Goal: Task Accomplishment & Management: Manage account settings

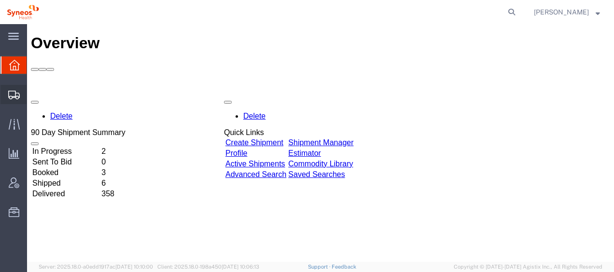
click at [11, 94] on icon at bounding box center [14, 95] width 12 height 9
click at [0, 0] on span "Shipment Manager" at bounding box center [0, 0] width 0 height 0
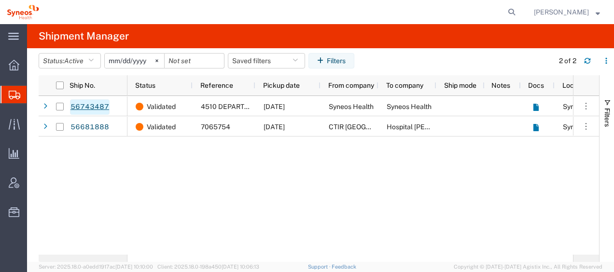
click at [89, 106] on link "56743487" at bounding box center [90, 107] width 40 height 15
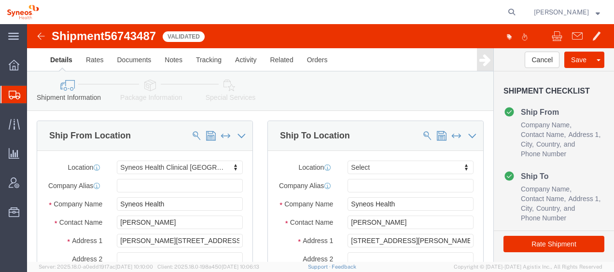
select select "48900"
select select
click div "Ship To Location Location My Profile Location [PERSON_NAME] LLC-[GEOGRAPHIC_DAT…"
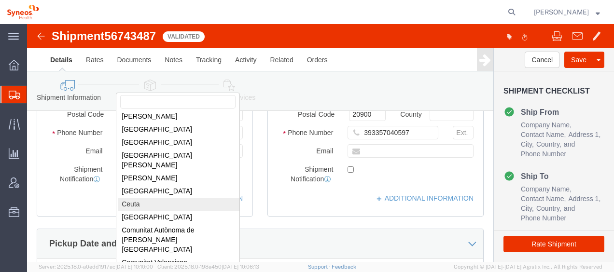
scroll to position [242, 0]
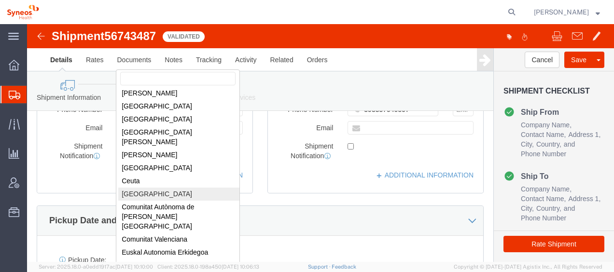
select select
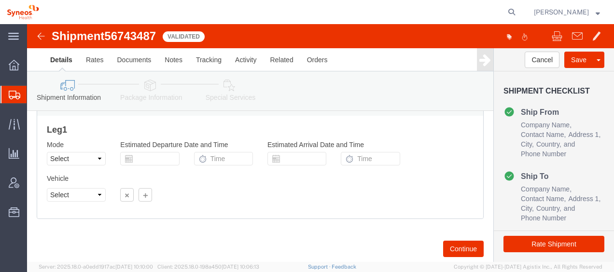
scroll to position [693, 0]
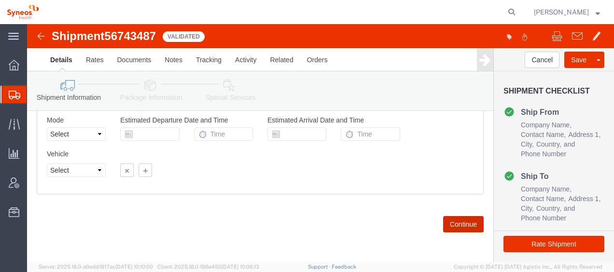
click button "Continue"
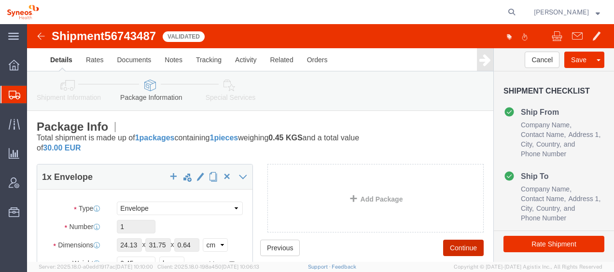
click button "Continue"
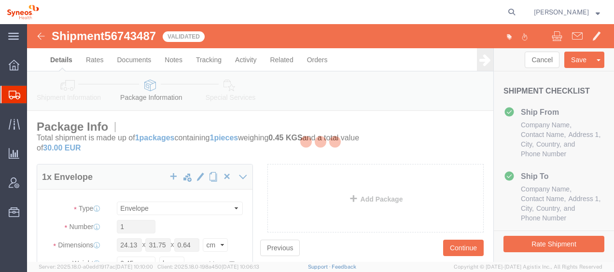
select select
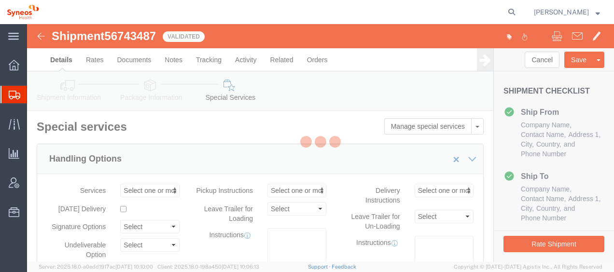
select select "DEPARTMENT"
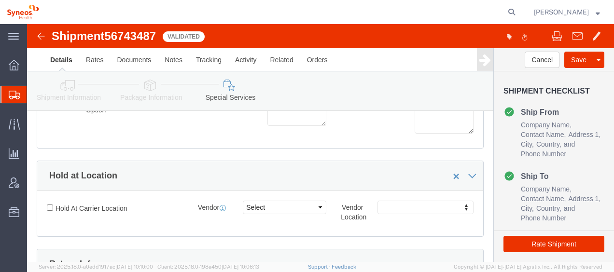
scroll to position [193, 0]
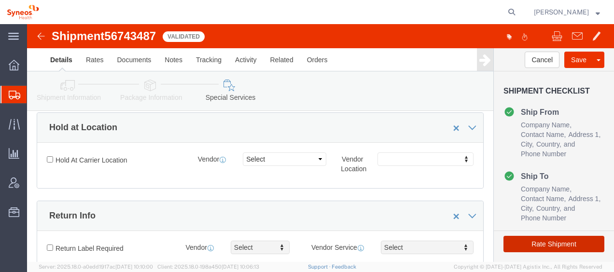
click button "Rate Shipment"
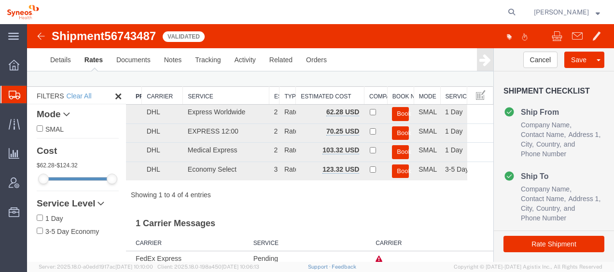
scroll to position [0, 0]
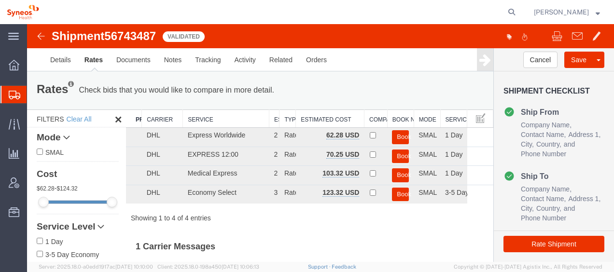
click at [0, 0] on span "Shipment Manager" at bounding box center [0, 0] width 0 height 0
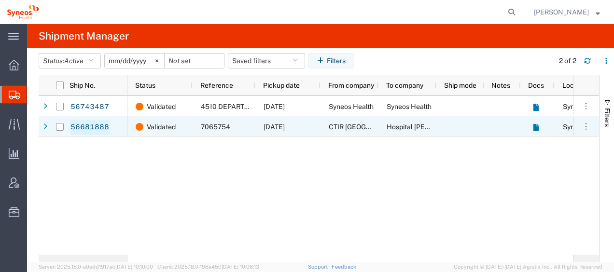
click at [86, 125] on link "56681888" at bounding box center [90, 127] width 40 height 15
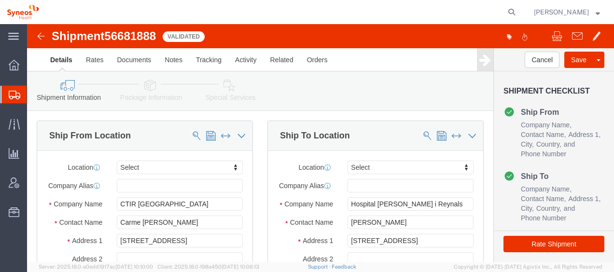
select select
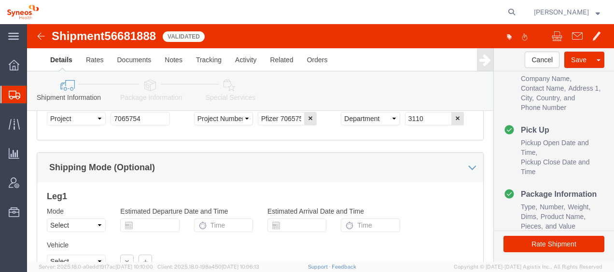
scroll to position [580, 0]
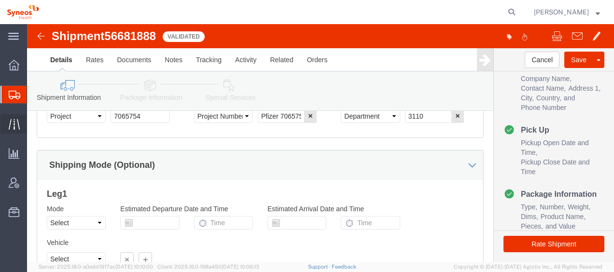
click at [33, 126] on span "Traffic" at bounding box center [30, 123] width 7 height 19
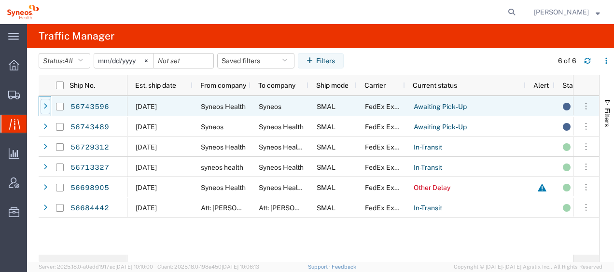
click at [46, 106] on icon at bounding box center [45, 106] width 4 height 7
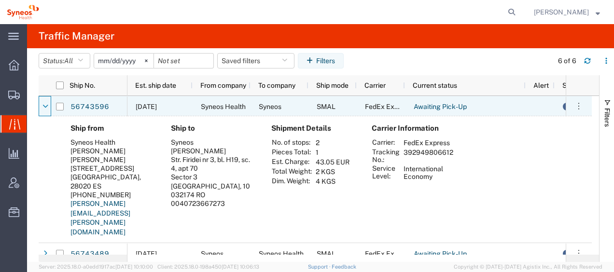
click at [46, 106] on icon at bounding box center [46, 106] width 6 height 7
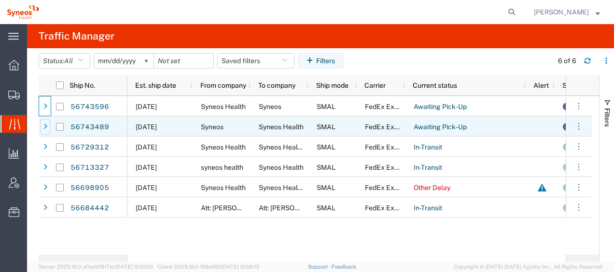
click at [45, 126] on icon at bounding box center [45, 127] width 4 height 7
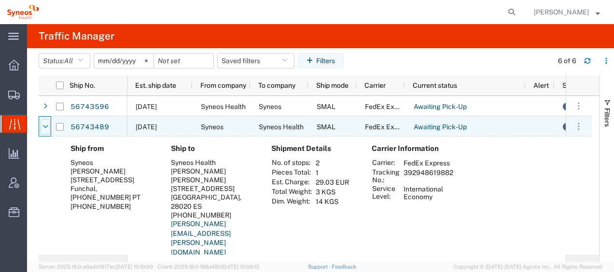
click at [45, 126] on icon at bounding box center [46, 127] width 6 height 7
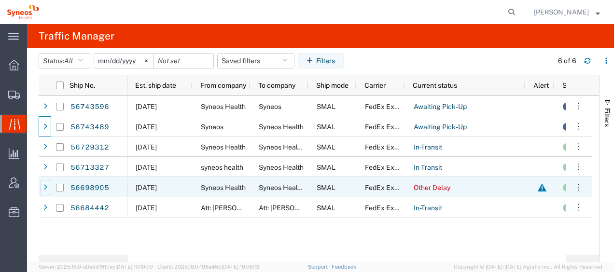
click at [44, 186] on icon at bounding box center [45, 188] width 4 height 7
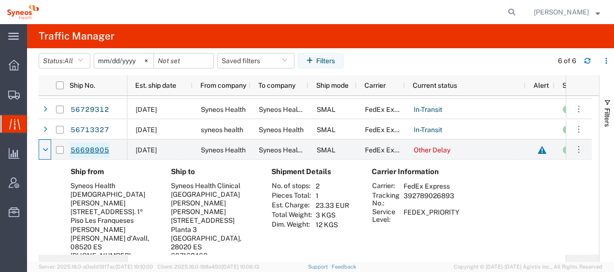
scroll to position [48, 0]
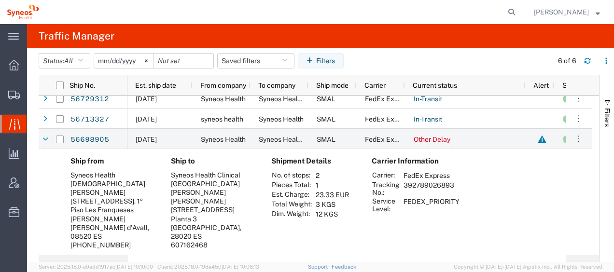
drag, startPoint x: 404, startPoint y: 187, endPoint x: 454, endPoint y: 186, distance: 49.8
click at [454, 186] on td "392789026893" at bounding box center [431, 189] width 63 height 16
drag, startPoint x: 454, startPoint y: 186, endPoint x: 444, endPoint y: 185, distance: 9.7
copy td "392789026893"
click at [46, 139] on icon at bounding box center [46, 139] width 6 height 7
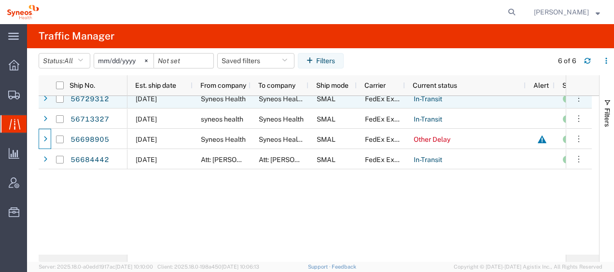
scroll to position [0, 0]
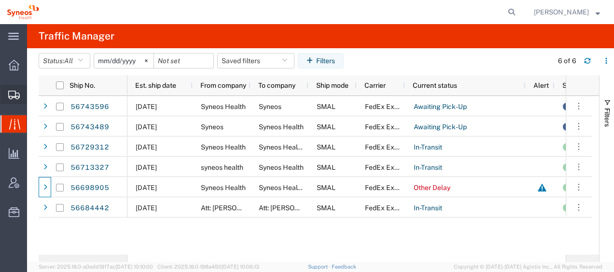
click at [0, 0] on span "Shipment Manager" at bounding box center [0, 0] width 0 height 0
